Goal: Use online tool/utility: Utilize a website feature to perform a specific function

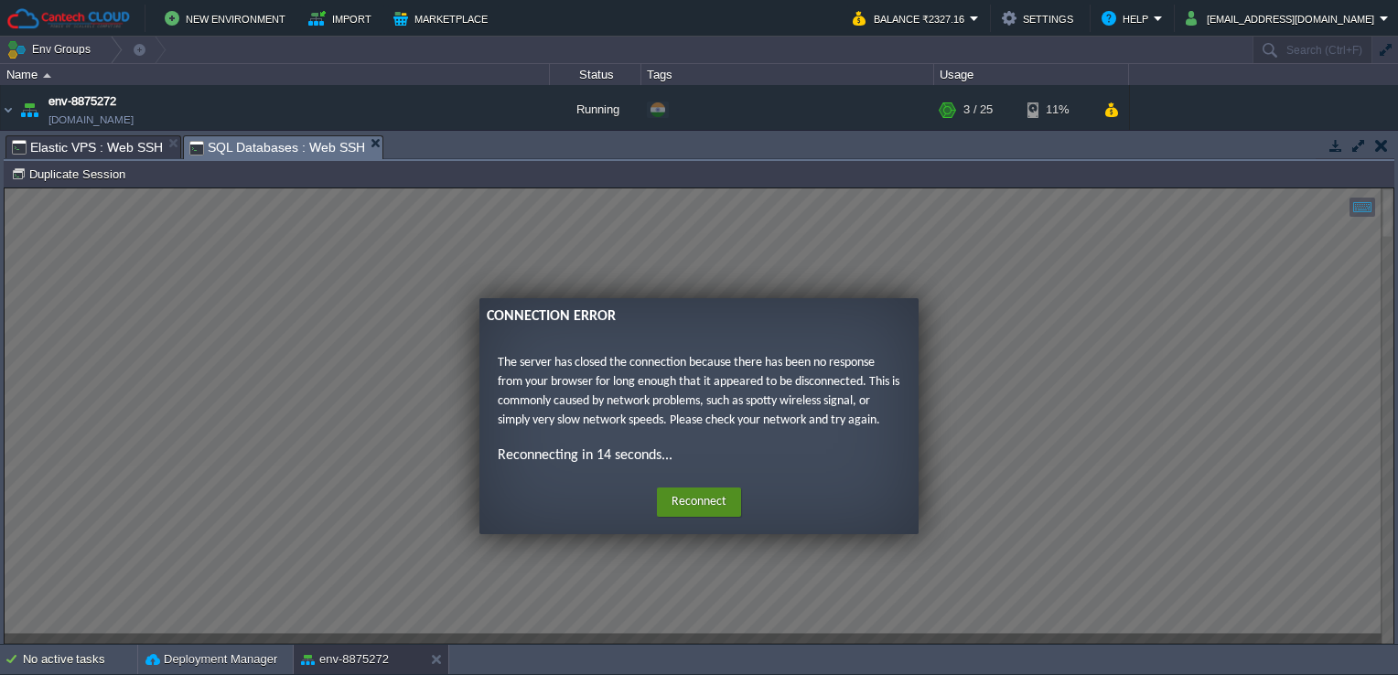
click at [709, 499] on button "Reconnect" at bounding box center [699, 502] width 84 height 29
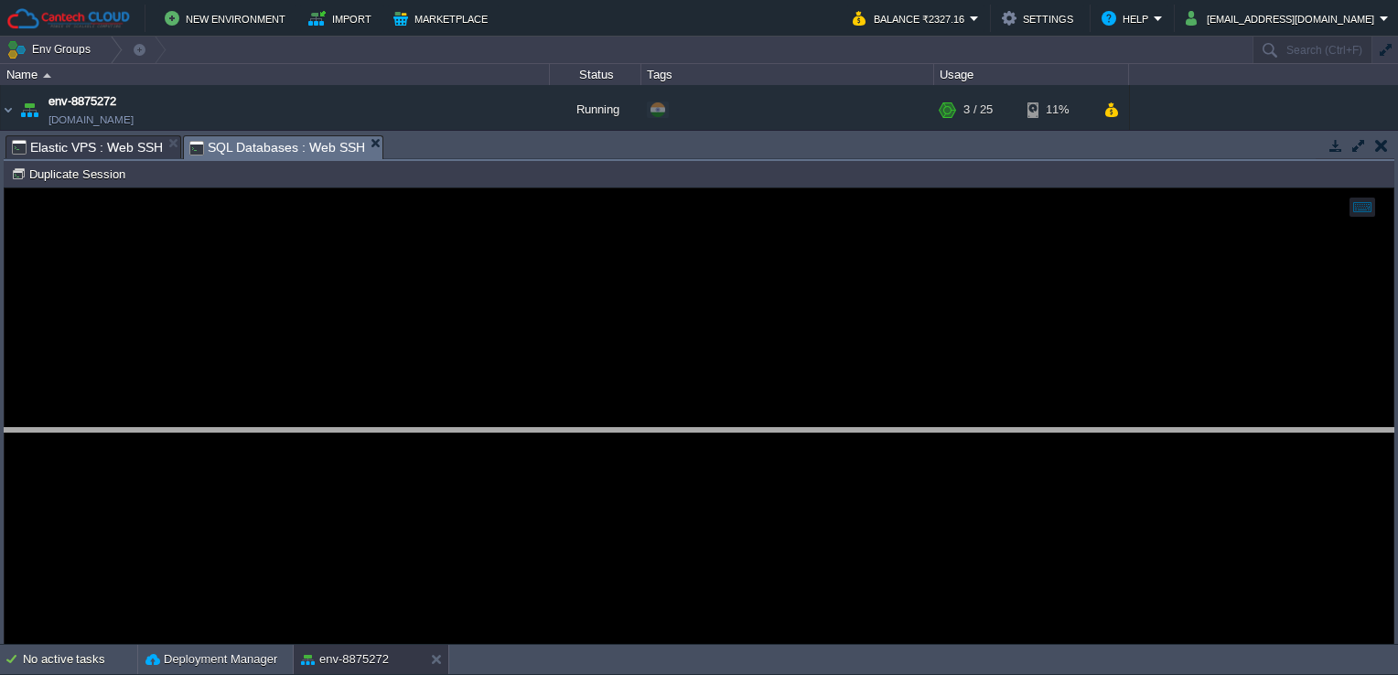
drag, startPoint x: 702, startPoint y: 158, endPoint x: 715, endPoint y: 456, distance: 297.6
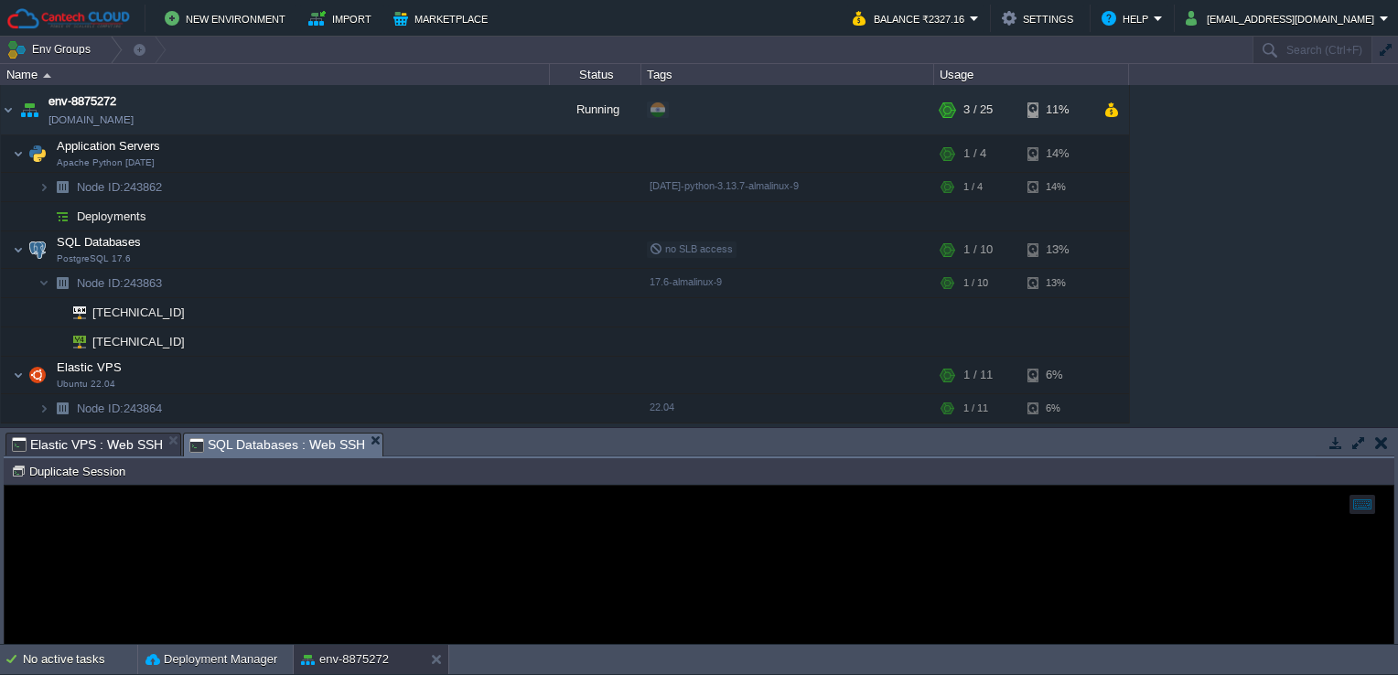
click at [422, 570] on div at bounding box center [699, 565] width 1389 height 158
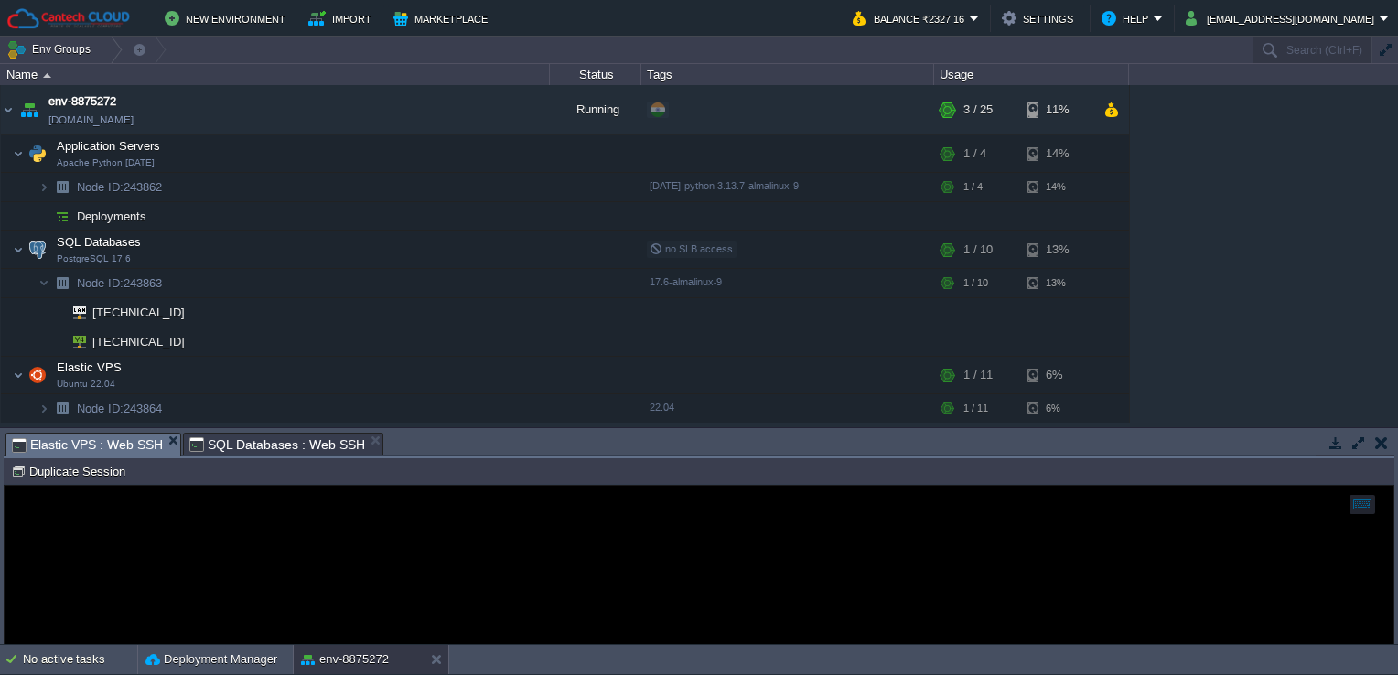
click at [117, 448] on span "Elastic VPS : Web SSH" at bounding box center [87, 445] width 151 height 23
click at [191, 554] on div at bounding box center [699, 565] width 1389 height 158
click at [133, 486] on iframe at bounding box center [699, 565] width 1389 height 158
click at [150, 517] on div at bounding box center [699, 565] width 1389 height 158
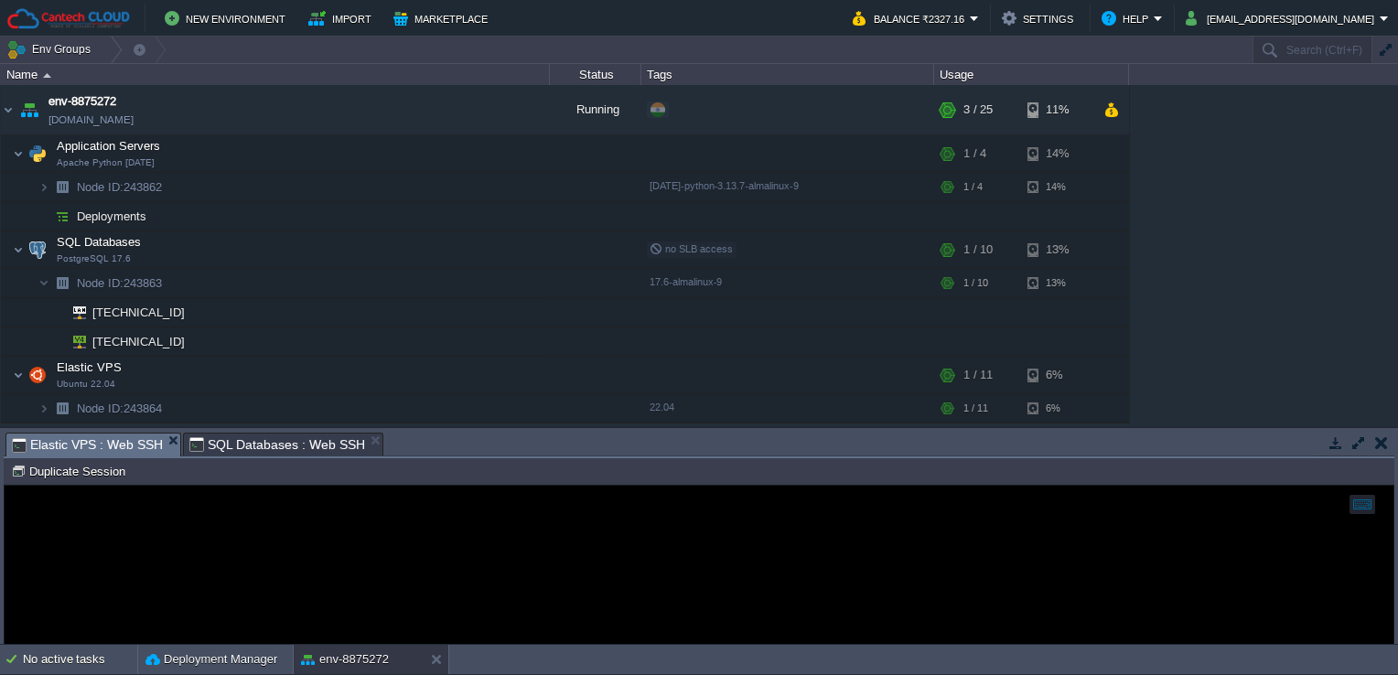
click at [150, 517] on div at bounding box center [699, 565] width 1389 height 158
drag, startPoint x: 220, startPoint y: 502, endPoint x: 81, endPoint y: 469, distance: 142.0
click at [81, 486] on html "Copy: Ctrl + Shift + C Paste: Ctrl + V Settings: Ctrl + Shift + Alt" at bounding box center [699, 486] width 1389 height 0
drag, startPoint x: 77, startPoint y: -16, endPoint x: 81, endPoint y: 470, distance: 486.7
click at [81, 470] on button "Duplicate Session" at bounding box center [71, 471] width 120 height 16
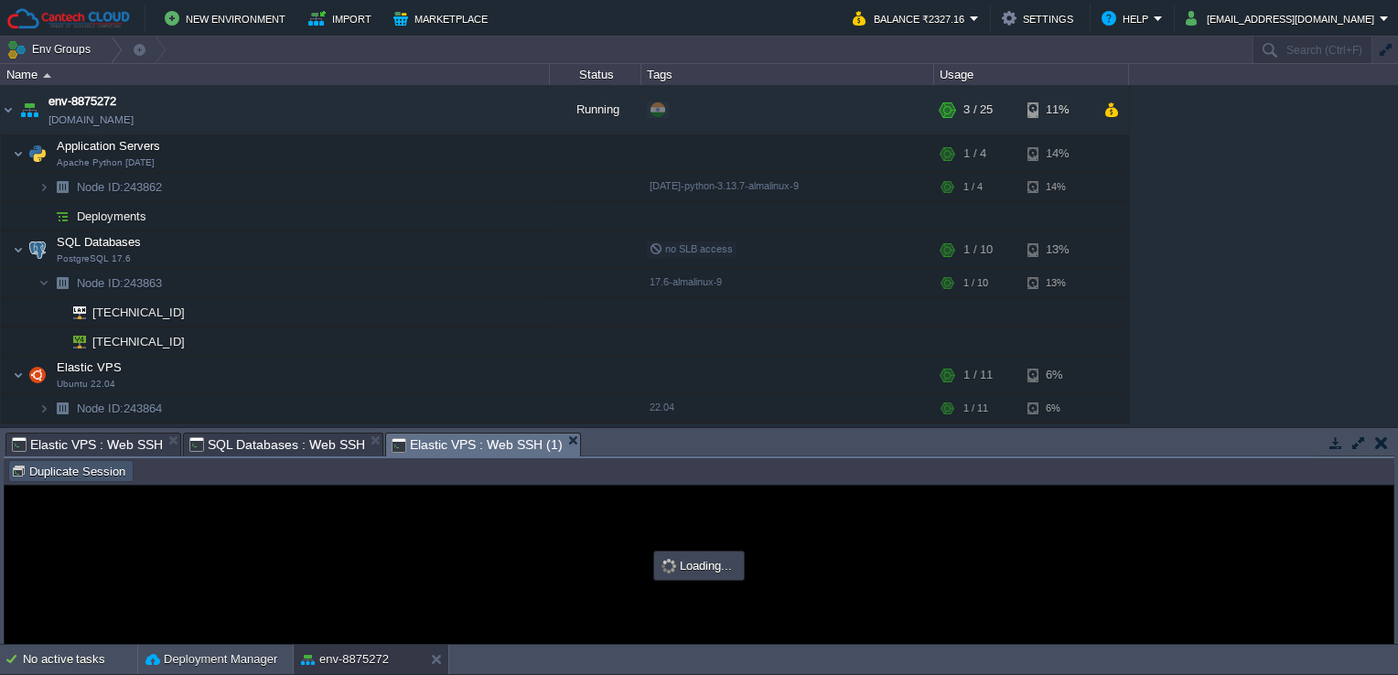
click at [81, 470] on button "Duplicate Session" at bounding box center [71, 471] width 120 height 16
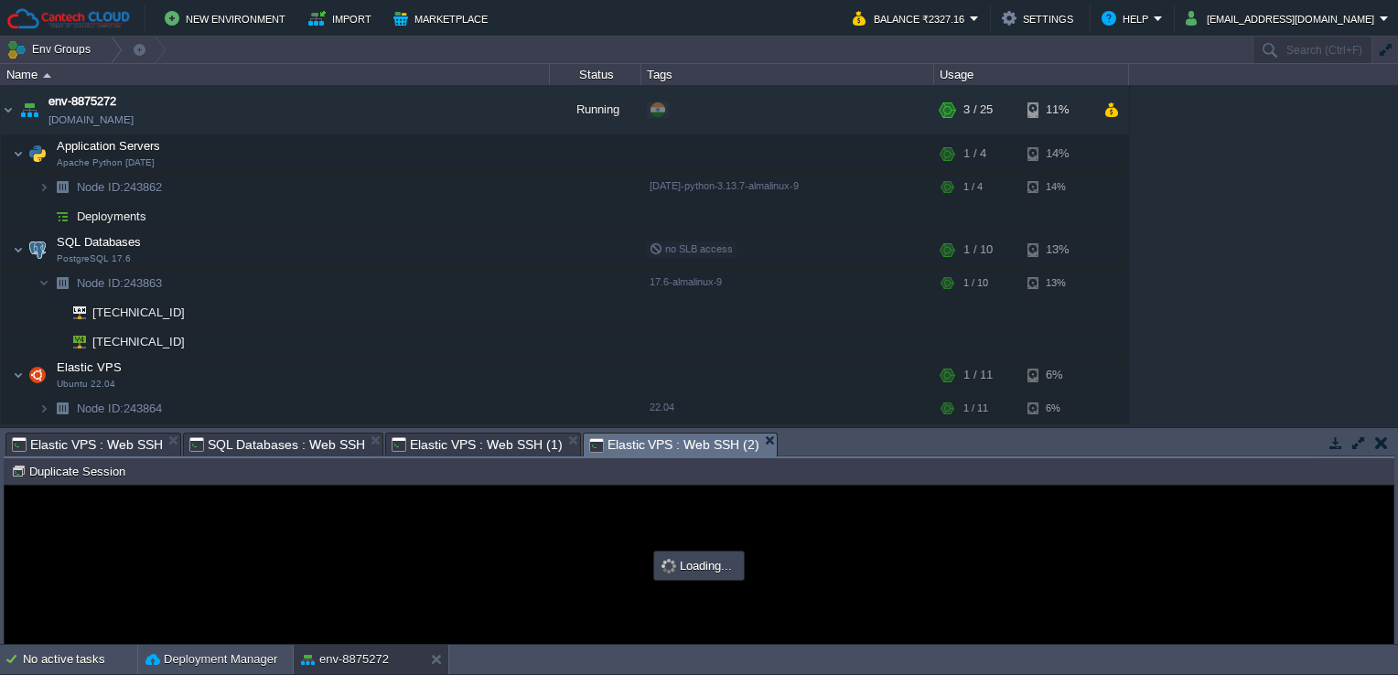
type input "#000000"
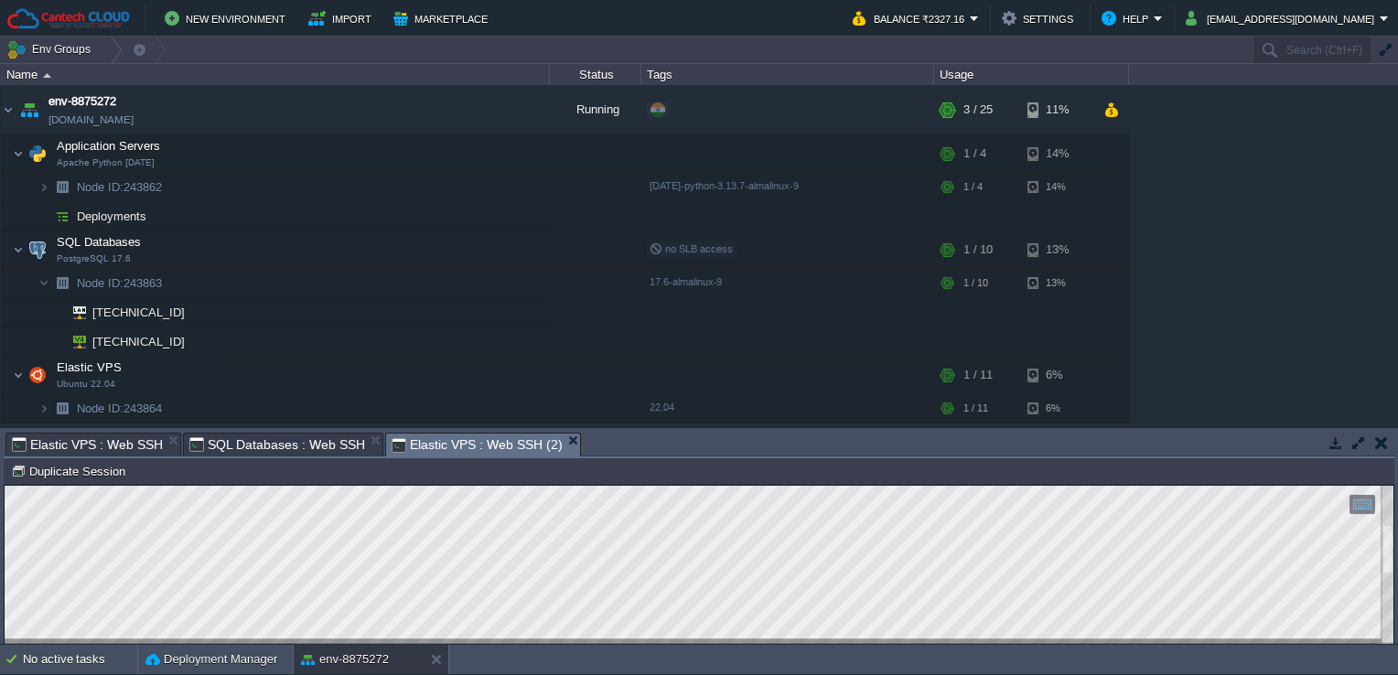
click at [1393, 486] on html "Copy: Ctrl + Shift + C Paste: Ctrl + V Settings: Ctrl + Shift + Alt 0" at bounding box center [699, 486] width 1389 height 0
click at [364, 643] on div at bounding box center [699, 565] width 1389 height 158
click at [395, 651] on div "env-8875272" at bounding box center [359, 659] width 130 height 29
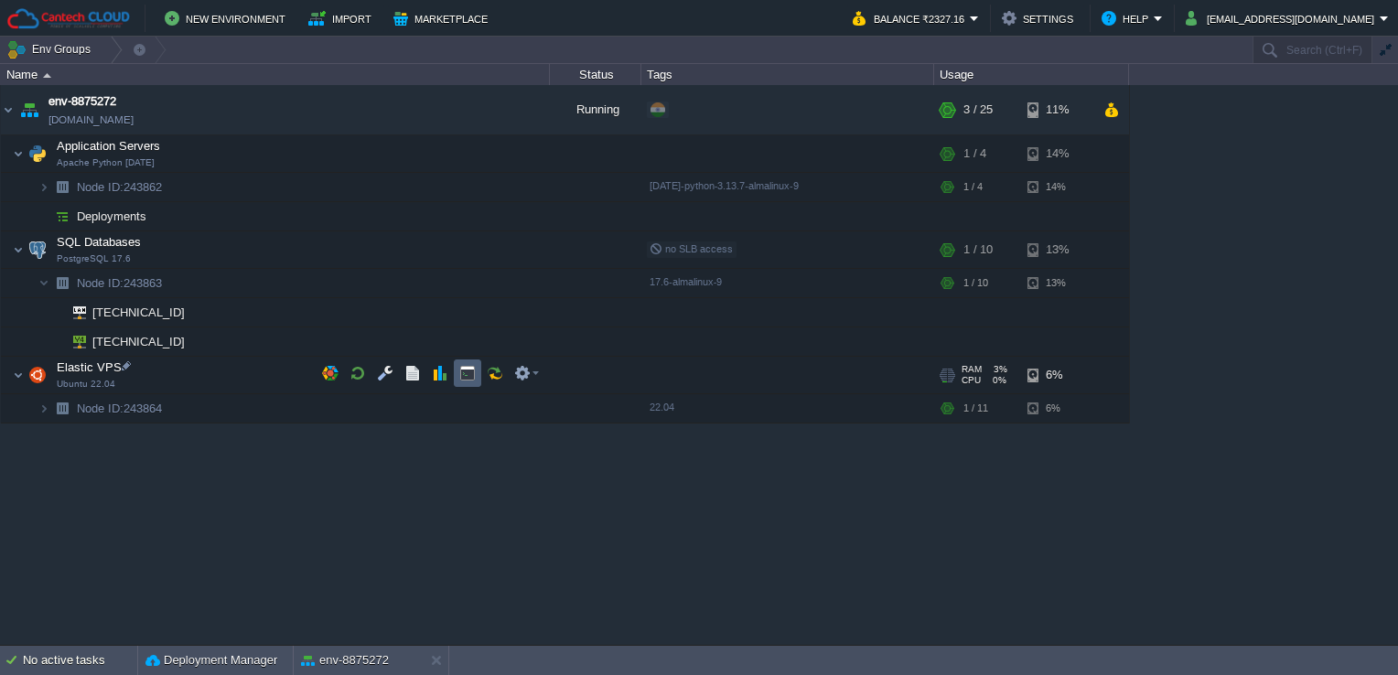
click at [457, 378] on td at bounding box center [467, 372] width 27 height 27
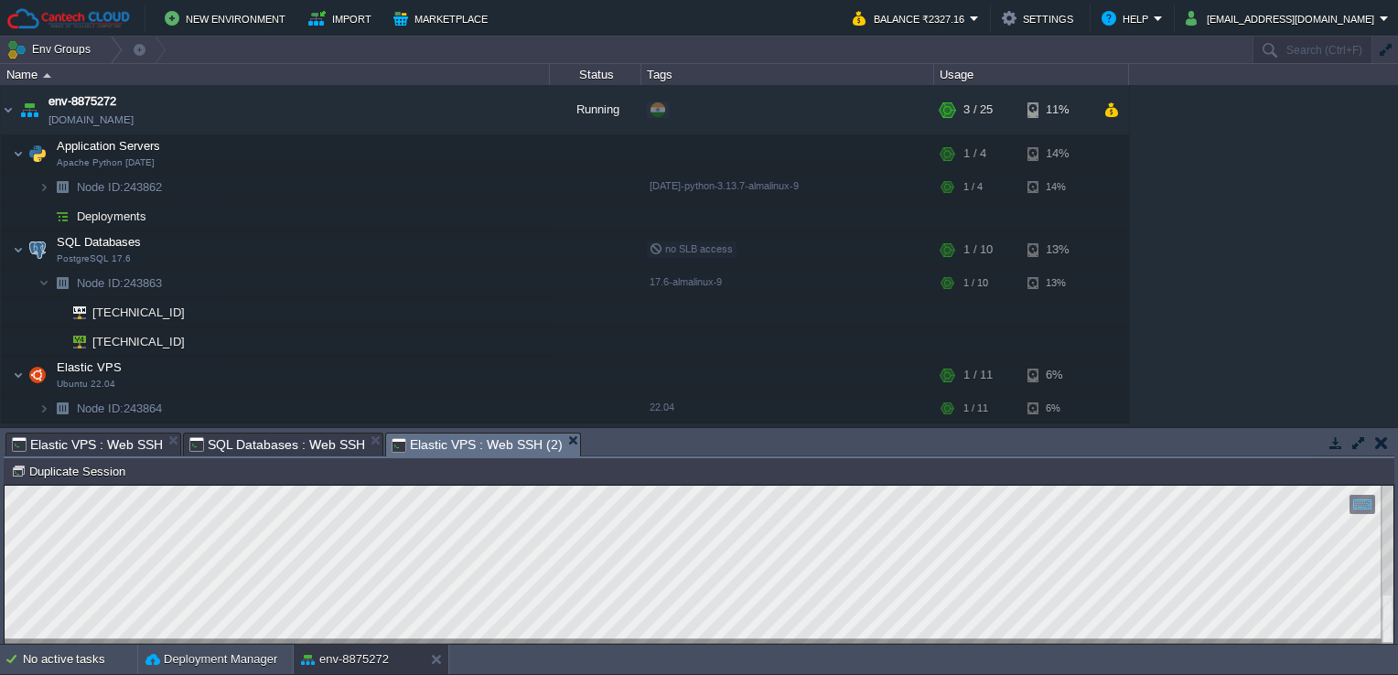
click at [424, 441] on span "Elastic VPS : Web SSH (2)" at bounding box center [477, 445] width 170 height 23
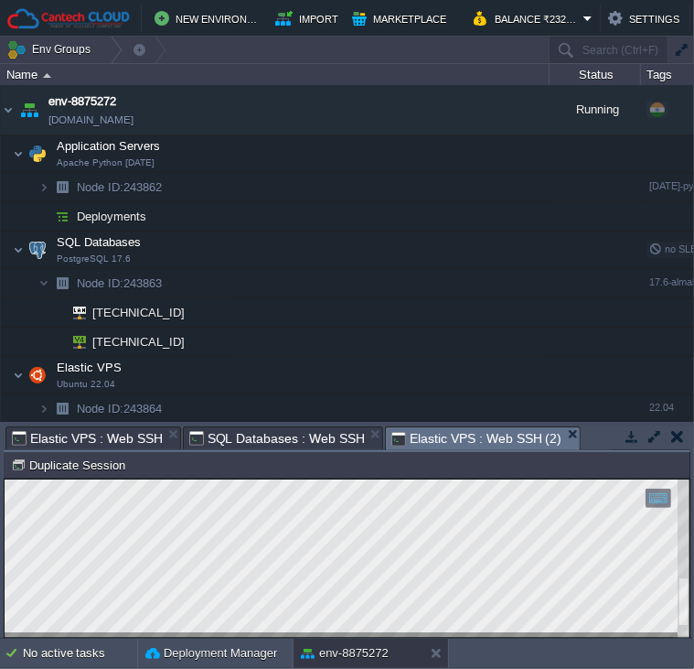
click at [682, 505] on div at bounding box center [684, 557] width 12 height 158
